Goal: Task Accomplishment & Management: Use online tool/utility

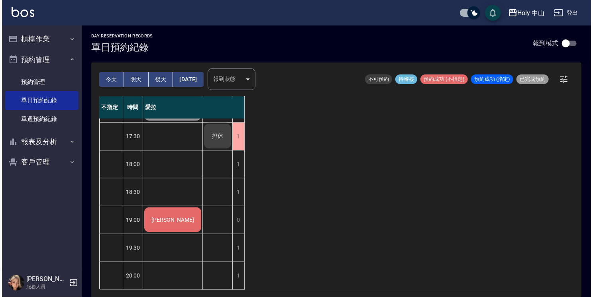
scroll to position [2, 0]
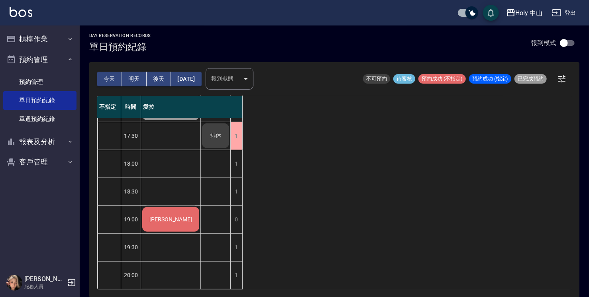
click at [163, 220] on div "[PERSON_NAME]" at bounding box center [170, 219] width 59 height 27
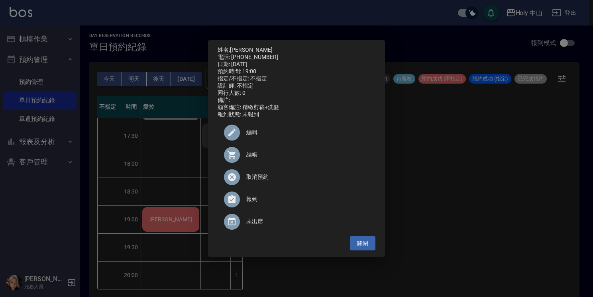
click at [233, 160] on icon at bounding box center [232, 155] width 10 height 10
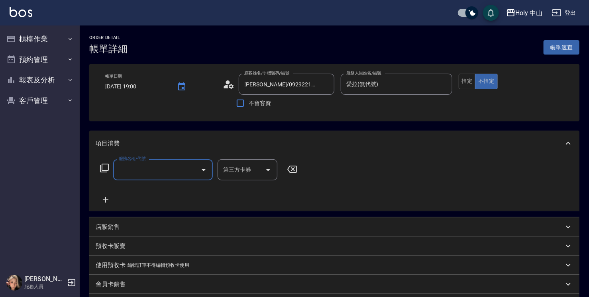
click at [155, 173] on input "服務名稱/代號" at bounding box center [157, 170] width 80 height 14
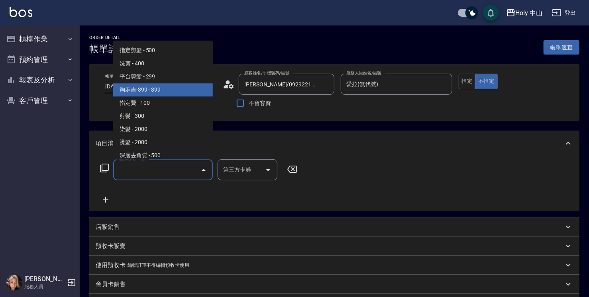
click at [148, 94] on span "夠麻吉-399 - 399" at bounding box center [163, 89] width 100 height 13
type input "夠麻吉-399(5)"
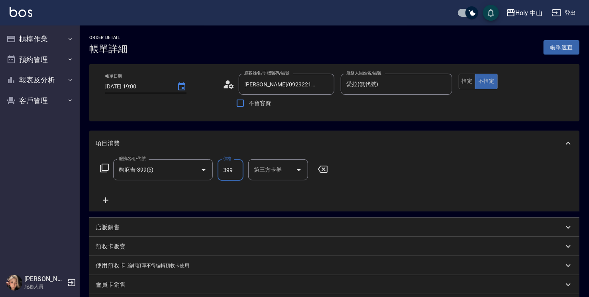
click at [233, 172] on input "399" at bounding box center [230, 170] width 26 height 22
type input "349"
click at [287, 171] on input "第三方卡券" at bounding box center [272, 170] width 41 height 14
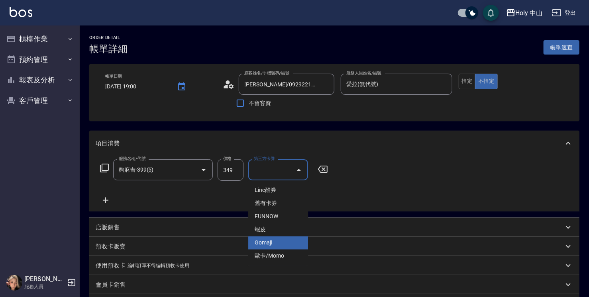
click at [283, 243] on span "Gomaji" at bounding box center [278, 243] width 60 height 13
type input "Gomaji"
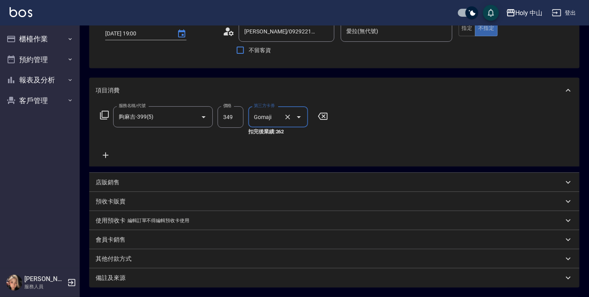
scroll to position [80, 0]
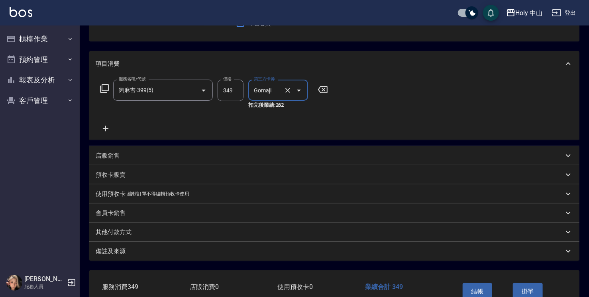
click at [301, 257] on div "備註及來源" at bounding box center [334, 251] width 490 height 19
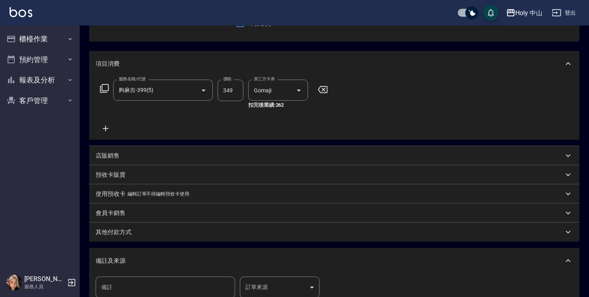
scroll to position [182, 0]
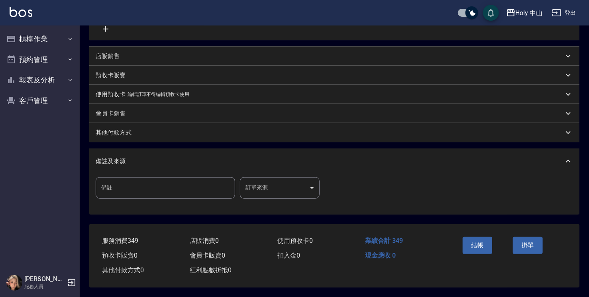
click at [303, 185] on body "Holy 中山 登出 櫃檯作業 打帳單 帳單列表 營業儀表板 現場電腦打卡 預約管理 預約管理 單日預約紀錄 單週預約紀錄 報表及分析 報表目錄 店家日報表 …" at bounding box center [294, 59] width 589 height 476
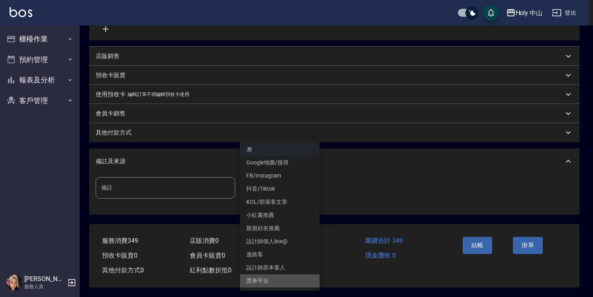
click at [269, 282] on li "票券平台" at bounding box center [280, 280] width 80 height 13
type input "票券平台"
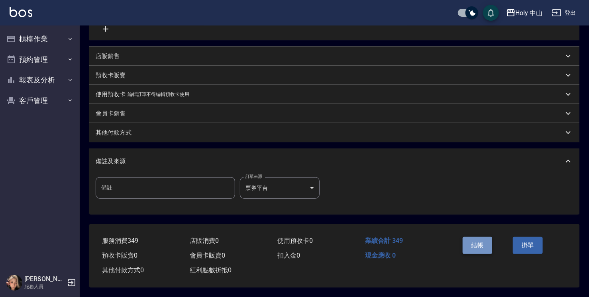
click at [483, 240] on button "結帳" at bounding box center [477, 245] width 30 height 17
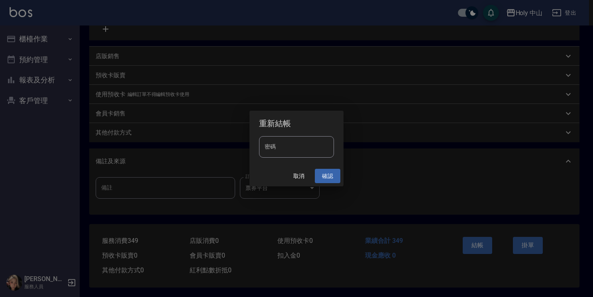
click at [331, 177] on button "確認" at bounding box center [327, 176] width 25 height 15
